Goal: Task Accomplishment & Management: Manage account settings

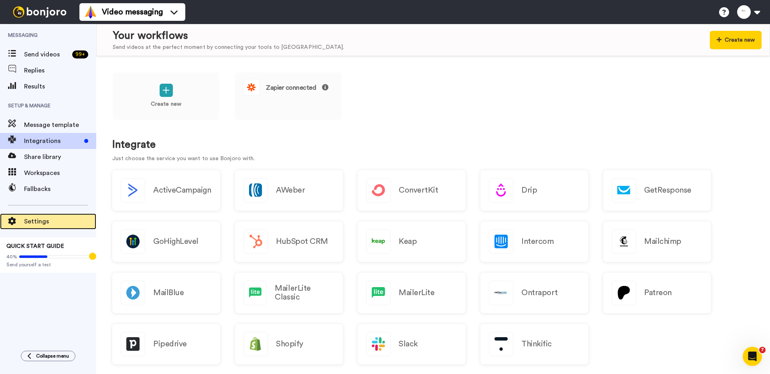
click at [43, 221] on span "Settings" at bounding box center [60, 222] width 72 height 10
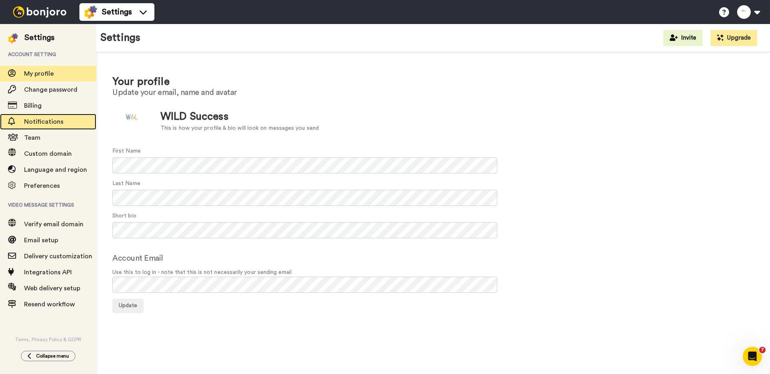
click at [56, 124] on span "Notifications" at bounding box center [43, 122] width 39 height 6
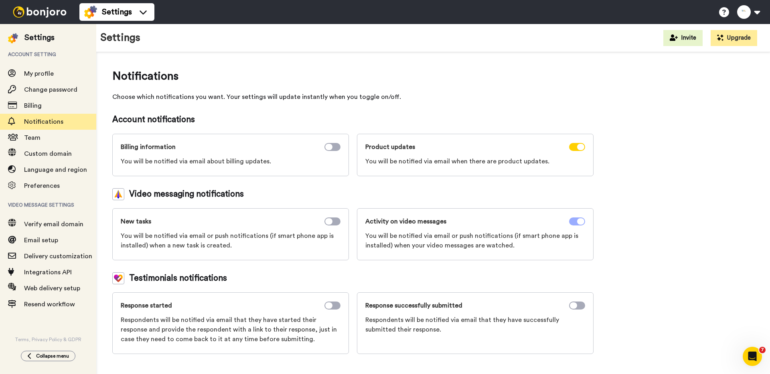
click at [580, 222] on icon at bounding box center [580, 222] width 7 height 6
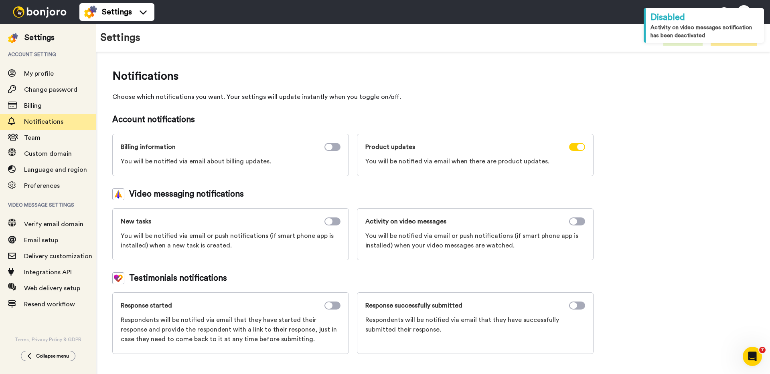
click at [579, 142] on div at bounding box center [577, 147] width 16 height 10
click at [579, 147] on icon at bounding box center [580, 147] width 7 height 6
click at [625, 182] on div "Notifications Choose which notifications you want. Your settings will update in…" at bounding box center [433, 211] width 642 height 286
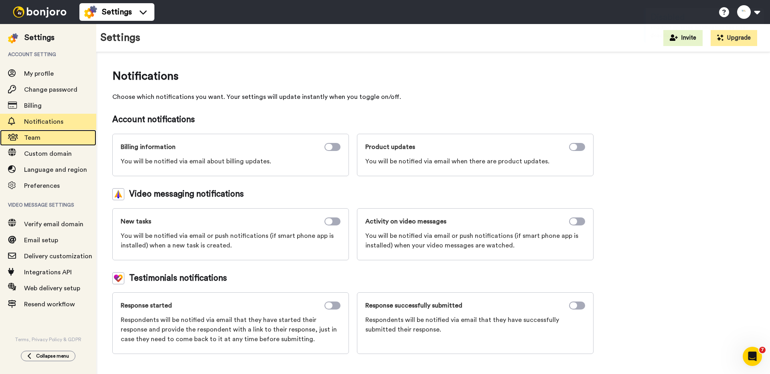
click at [55, 139] on span "Team" at bounding box center [60, 138] width 72 height 10
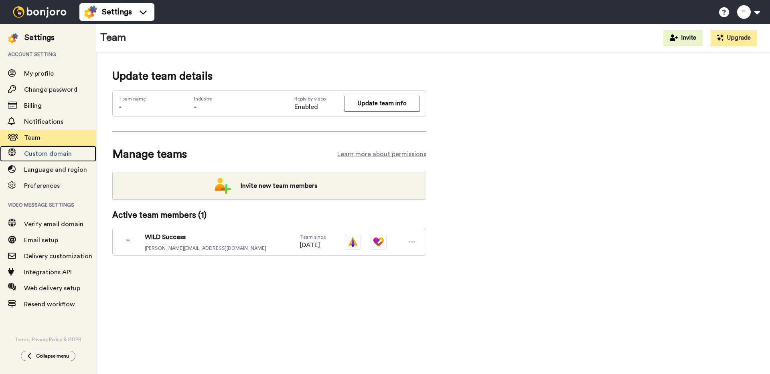
click at [53, 155] on span "Custom domain" at bounding box center [48, 154] width 48 height 6
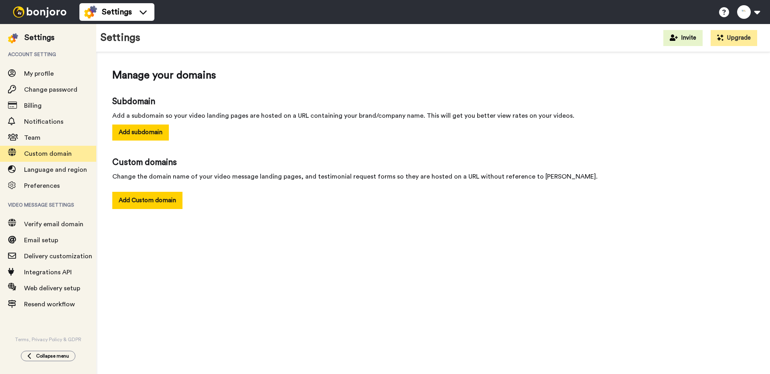
click at [52, 170] on span "Language and region" at bounding box center [55, 170] width 63 height 6
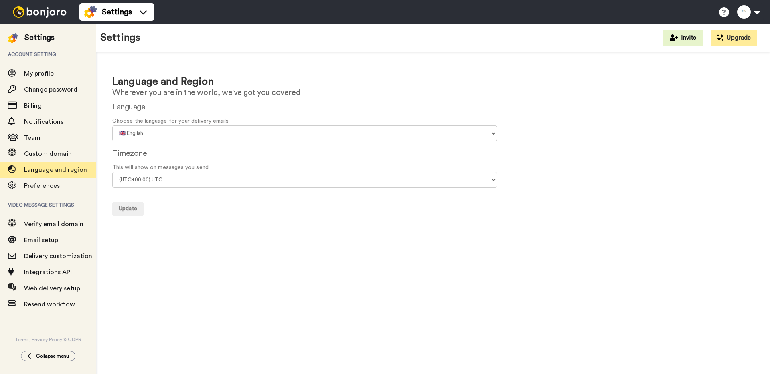
click at [49, 185] on span "Preferences" at bounding box center [42, 186] width 36 height 6
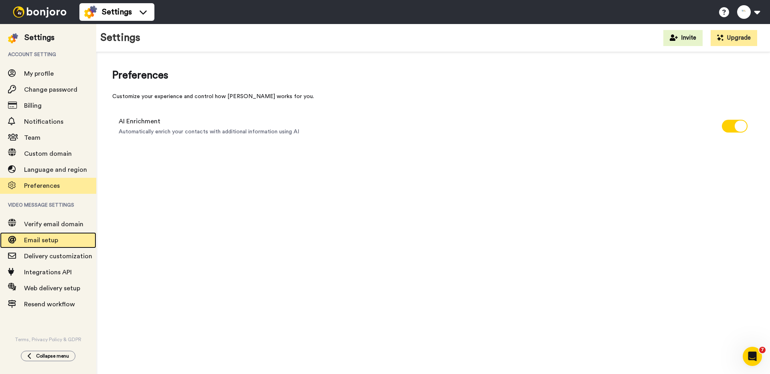
click at [42, 239] on span "Email setup" at bounding box center [41, 240] width 34 height 6
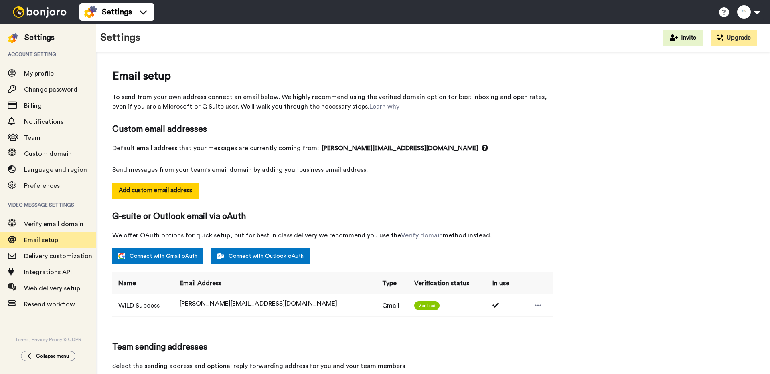
select select "164520"
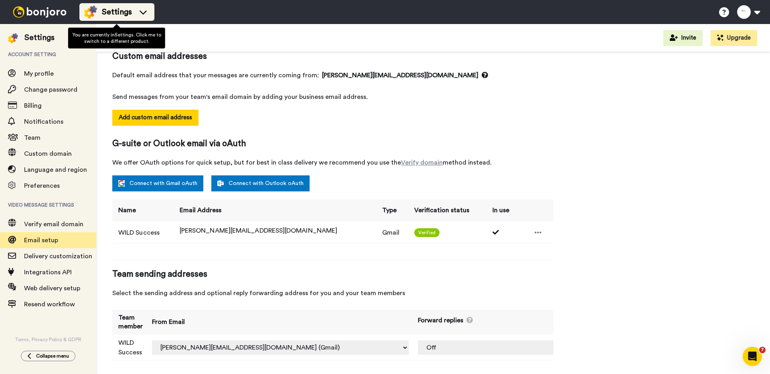
click at [125, 6] on div "Settings" at bounding box center [116, 12] width 65 height 13
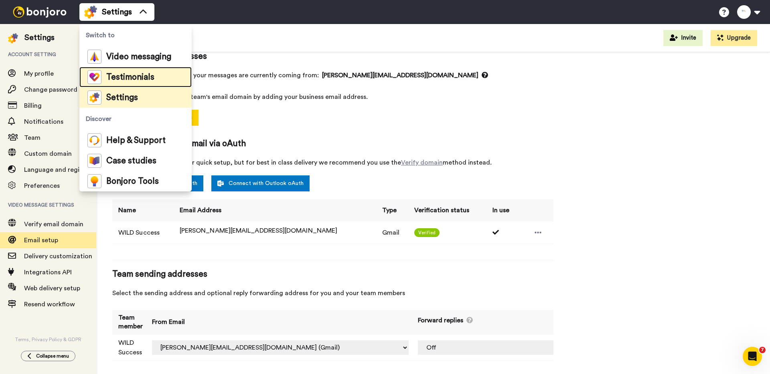
click at [125, 79] on span "Testimonials" at bounding box center [130, 77] width 48 height 8
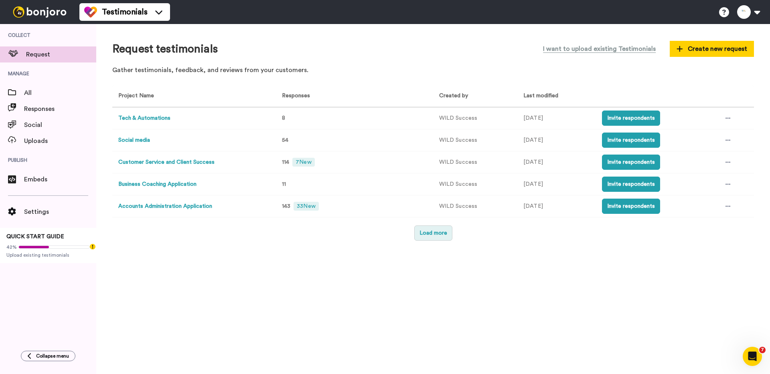
click at [441, 238] on button "Load more" at bounding box center [433, 233] width 38 height 15
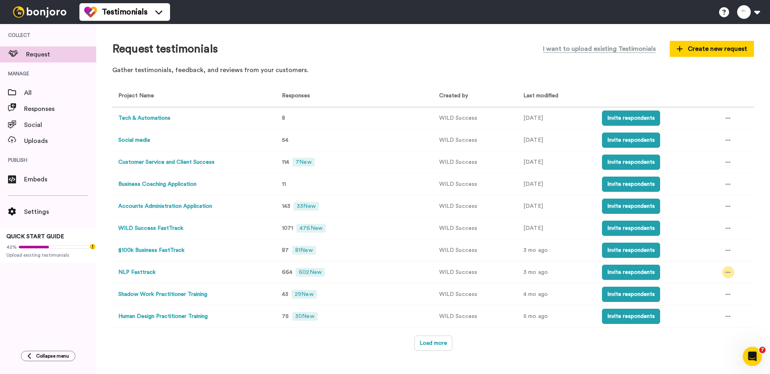
click at [724, 273] on div at bounding box center [728, 273] width 12 height 12
click at [714, 331] on span "Edit project" at bounding box center [709, 331] width 31 height 6
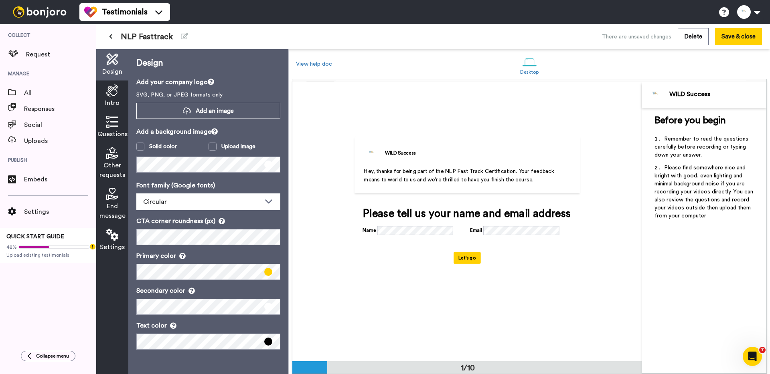
click at [117, 93] on icon at bounding box center [112, 91] width 12 height 12
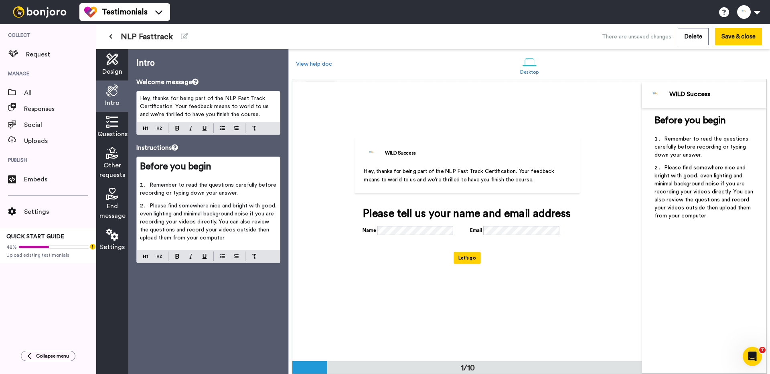
click at [115, 123] on icon at bounding box center [112, 122] width 12 height 12
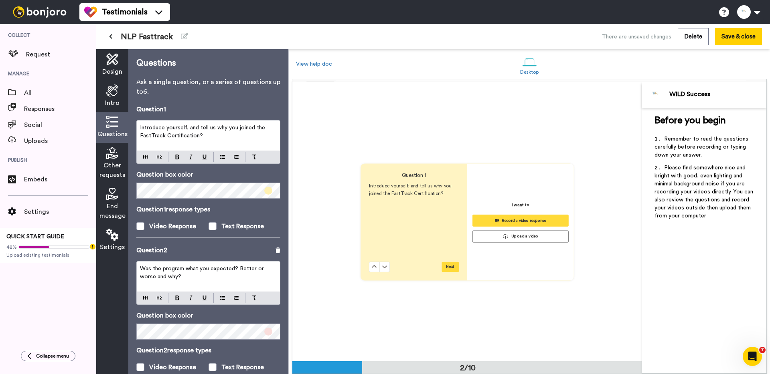
scroll to position [279, 0]
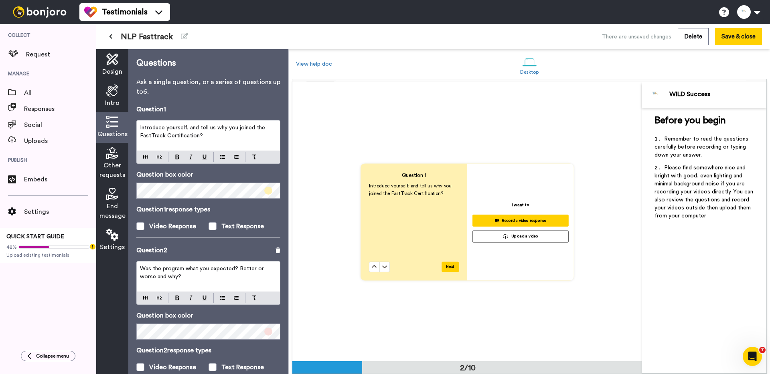
click at [109, 162] on span "Other requests" at bounding box center [112, 170] width 26 height 19
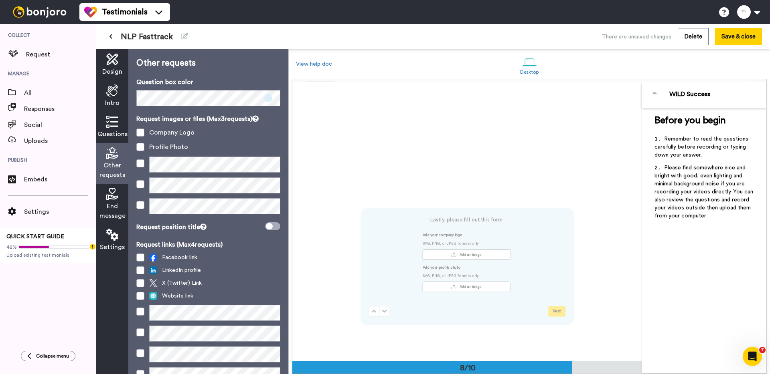
scroll to position [1955, 0]
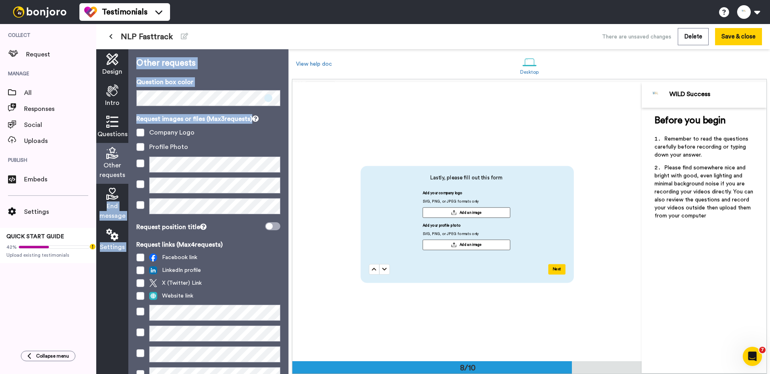
click at [168, 167] on div "Design Intro Questions Other requests End message Settings Other requests Quest…" at bounding box center [192, 211] width 192 height 325
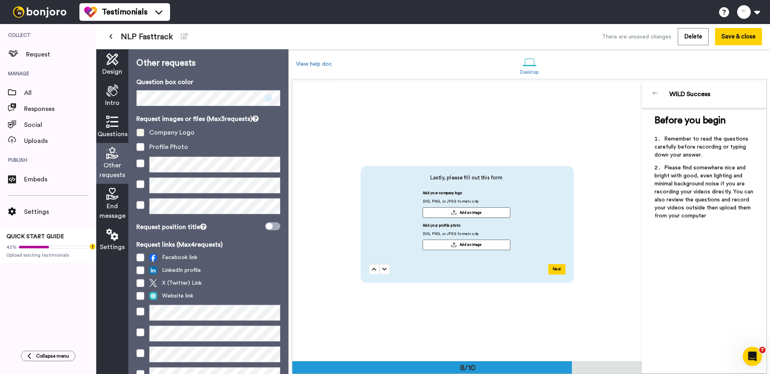
click at [142, 131] on span at bounding box center [140, 133] width 8 height 8
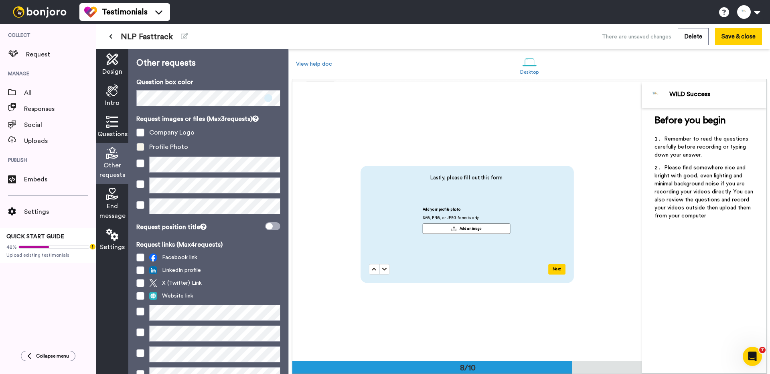
click at [142, 146] on span at bounding box center [140, 147] width 8 height 8
click at [118, 212] on span "End message" at bounding box center [112, 211] width 26 height 19
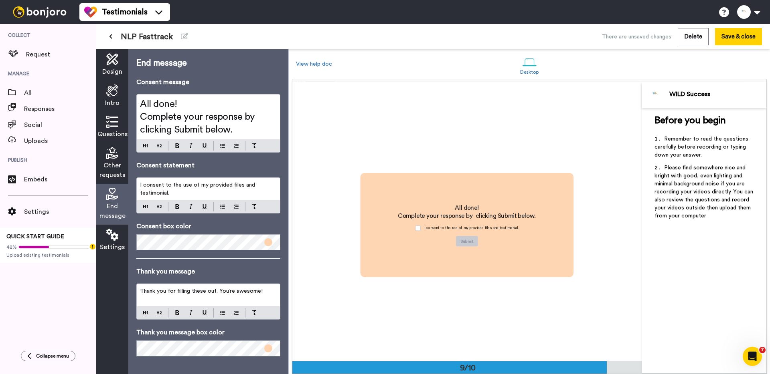
scroll to position [2235, 0]
drag, startPoint x: 174, startPoint y: 192, endPoint x: 142, endPoint y: 178, distance: 34.3
click at [142, 178] on body "Testimonials Switch to Video messaging Testimonials Settings Discover Help & Su…" at bounding box center [385, 187] width 770 height 374
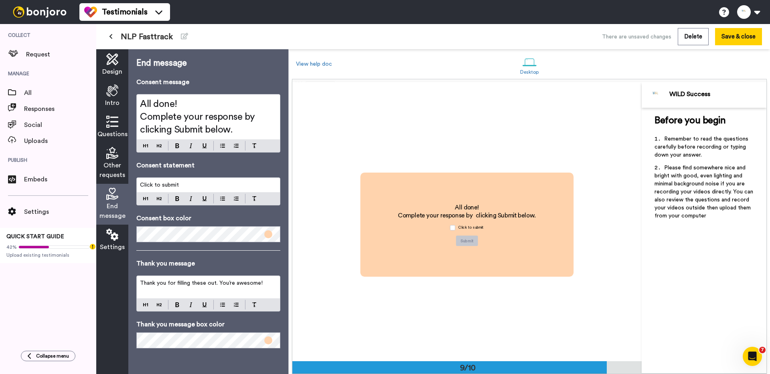
click at [111, 237] on icon at bounding box center [112, 235] width 12 height 12
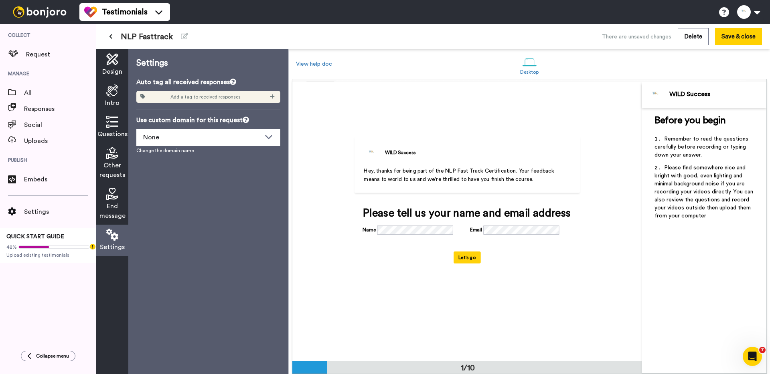
scroll to position [0, 0]
click at [116, 200] on icon at bounding box center [112, 194] width 12 height 12
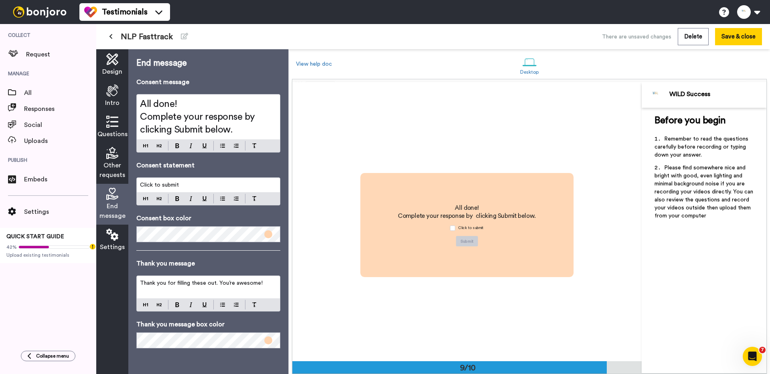
scroll to position [2235, 0]
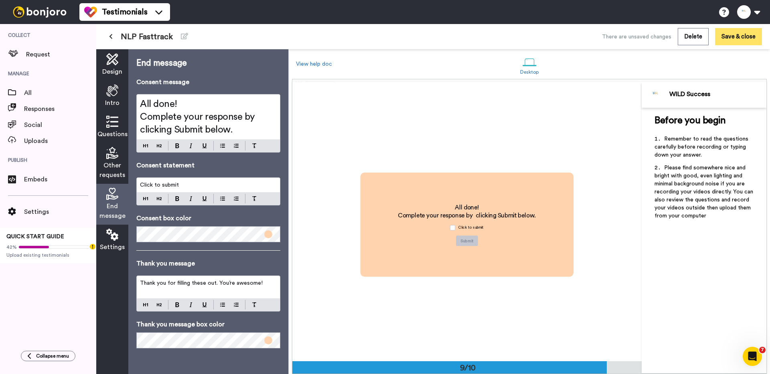
click at [749, 32] on button "Save & close" at bounding box center [738, 36] width 47 height 17
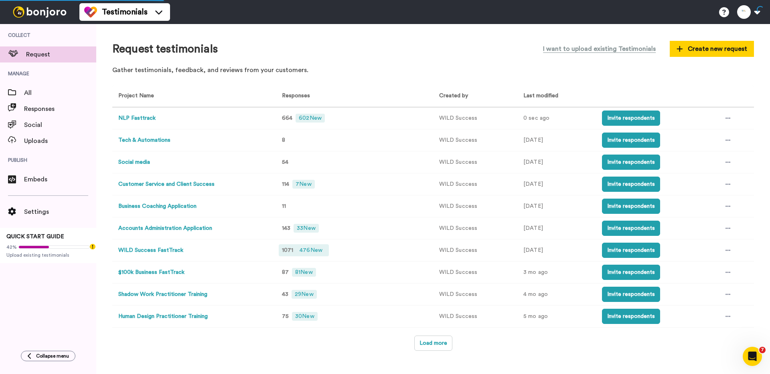
click at [312, 251] on span "476 New" at bounding box center [310, 250] width 29 height 9
